Goal: Check status: Check status

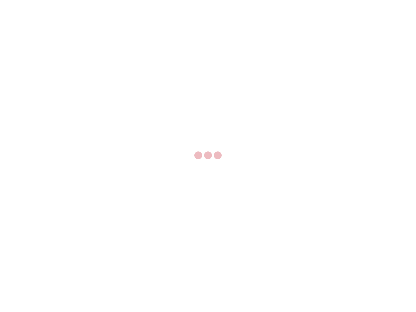
select select "US"
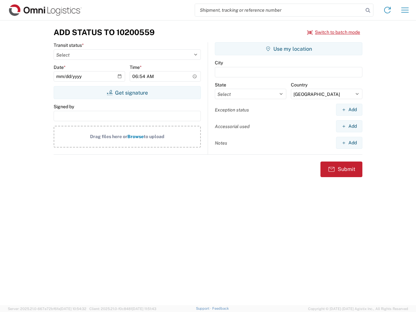
click at [279, 10] on input "search" at bounding box center [279, 10] width 168 height 12
click at [367, 10] on icon at bounding box center [367, 10] width 9 height 9
click at [387, 10] on icon at bounding box center [387, 10] width 10 height 10
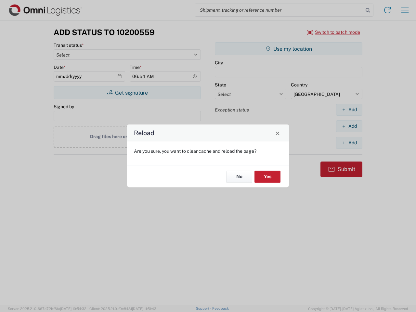
click at [405, 10] on div "Reload Are you sure, you want to clear cache and reload the page? No Yes" at bounding box center [208, 156] width 416 height 312
click at [333, 32] on div "Reload Are you sure, you want to clear cache and reload the page? No Yes" at bounding box center [208, 156] width 416 height 312
click at [127, 93] on div "Reload Are you sure, you want to clear cache and reload the page? No Yes" at bounding box center [208, 156] width 416 height 312
click at [288, 49] on div "Reload Are you sure, you want to clear cache and reload the page? No Yes" at bounding box center [208, 156] width 416 height 312
click at [349, 109] on div "Reload Are you sure, you want to clear cache and reload the page? No Yes" at bounding box center [208, 156] width 416 height 312
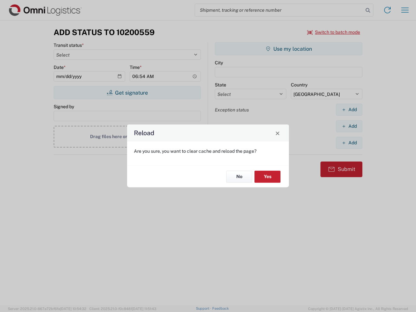
click at [349, 126] on div "Reload Are you sure, you want to clear cache and reload the page? No Yes" at bounding box center [208, 156] width 416 height 312
click at [349, 143] on div "Reload Are you sure, you want to clear cache and reload the page? No Yes" at bounding box center [208, 156] width 416 height 312
